Goal: Navigation & Orientation: Find specific page/section

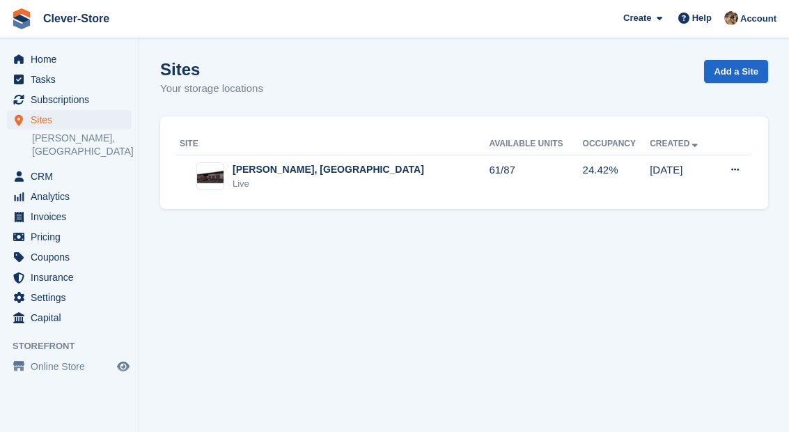
click at [82, 99] on span "Subscriptions" at bounding box center [73, 100] width 84 height 20
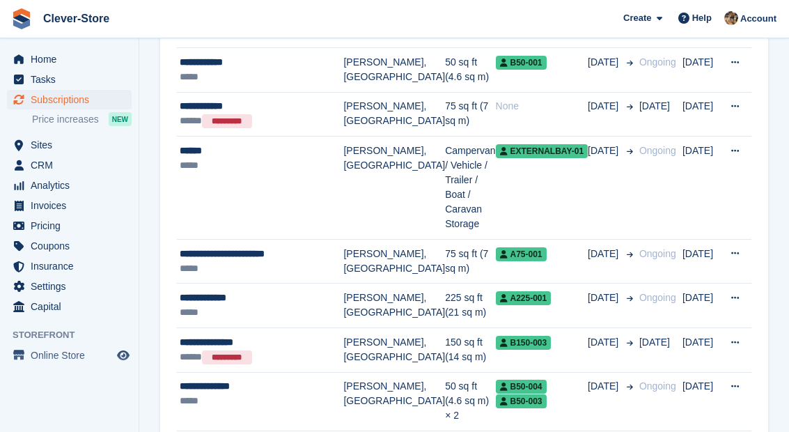
scroll to position [361, 0]
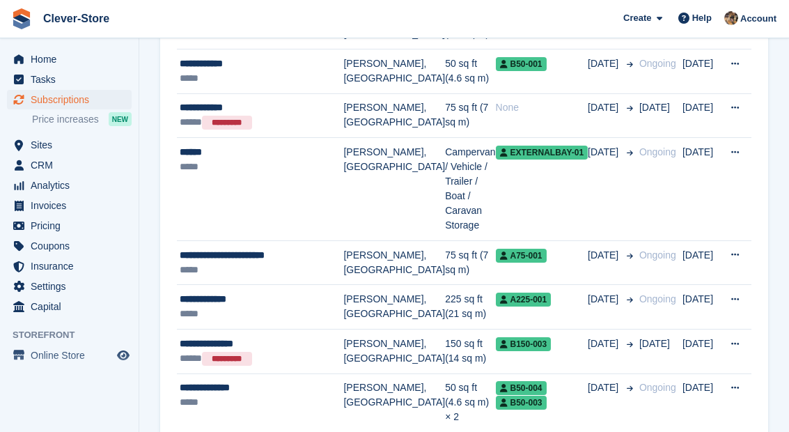
click at [56, 170] on span "CRM" at bounding box center [73, 165] width 84 height 20
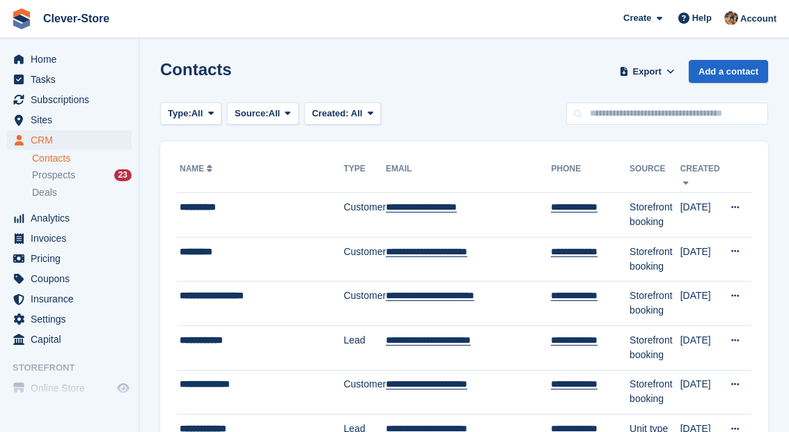
click at [64, 176] on span "Prospects" at bounding box center [53, 175] width 43 height 13
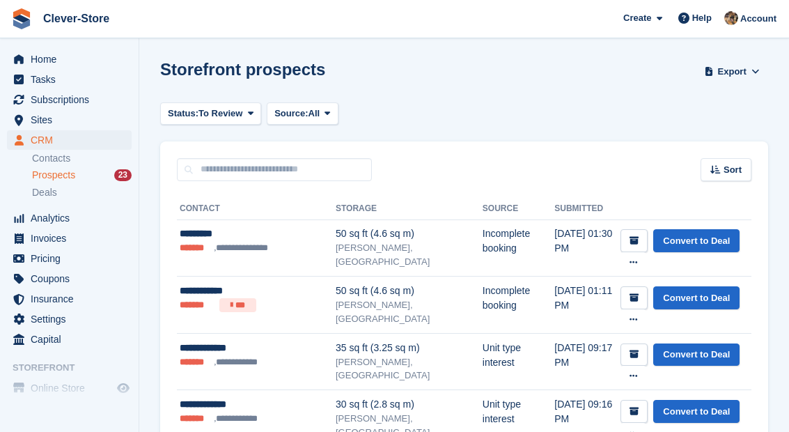
click at [54, 195] on span "Deals" at bounding box center [44, 192] width 25 height 13
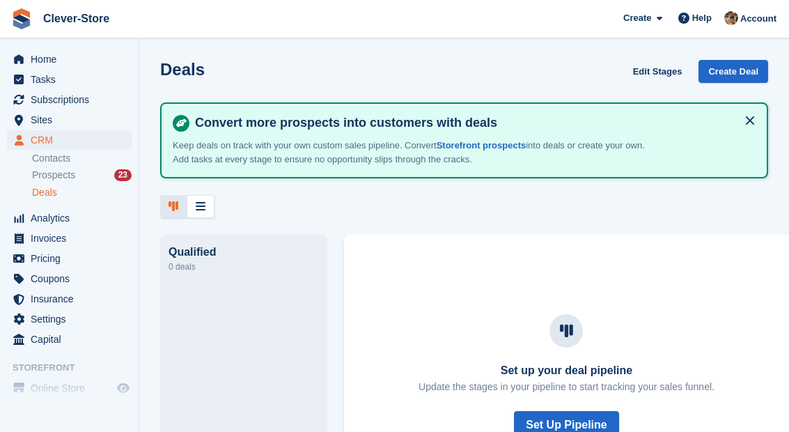
click at [744, 70] on link "Create Deal" at bounding box center [734, 71] width 70 height 23
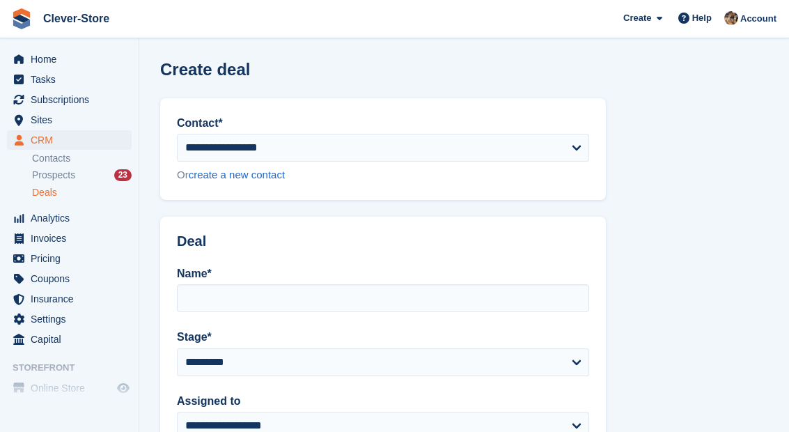
click at [50, 70] on span "Tasks" at bounding box center [73, 80] width 84 height 20
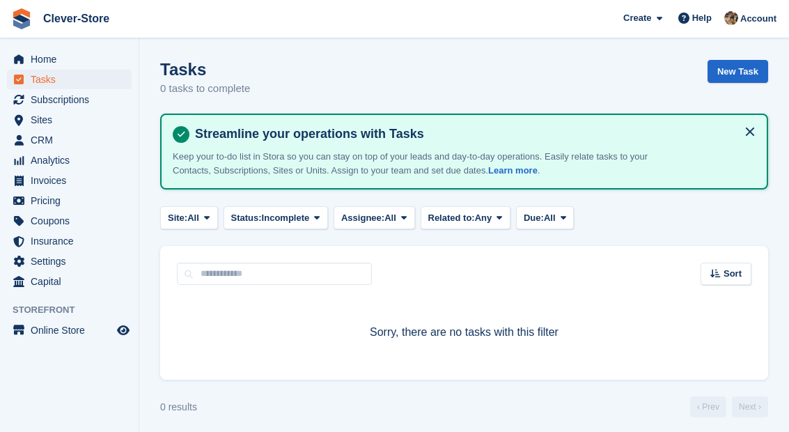
click at [80, 98] on span "Subscriptions" at bounding box center [73, 100] width 84 height 20
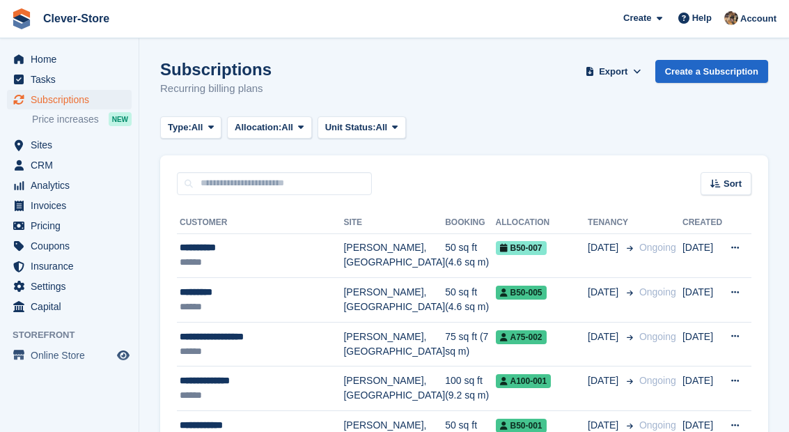
click at [68, 284] on span "Settings" at bounding box center [73, 287] width 84 height 20
